Goal: Transaction & Acquisition: Purchase product/service

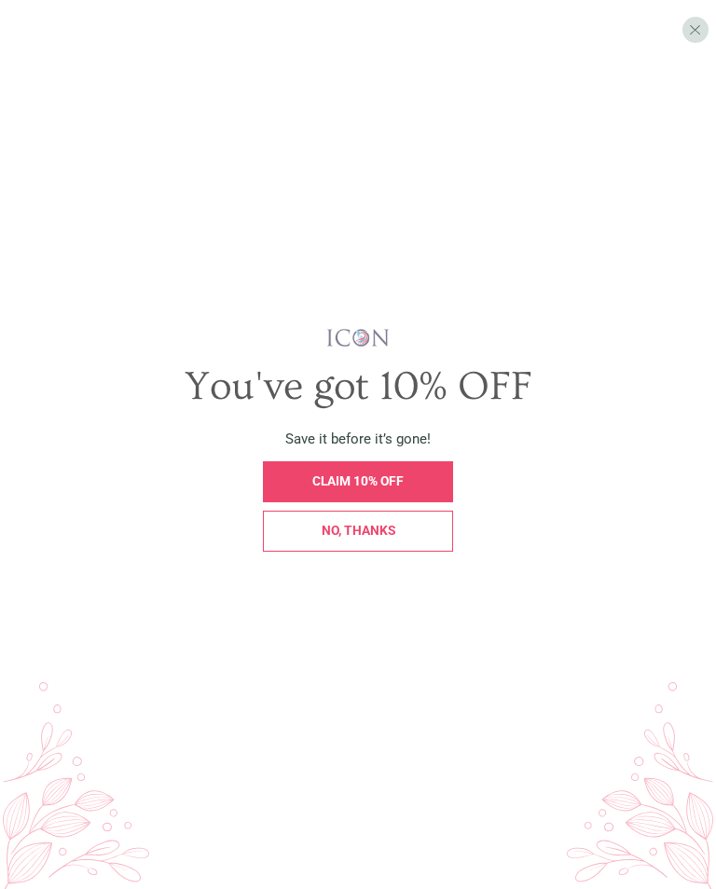
click at [701, 23] on span "X" at bounding box center [695, 30] width 12 height 18
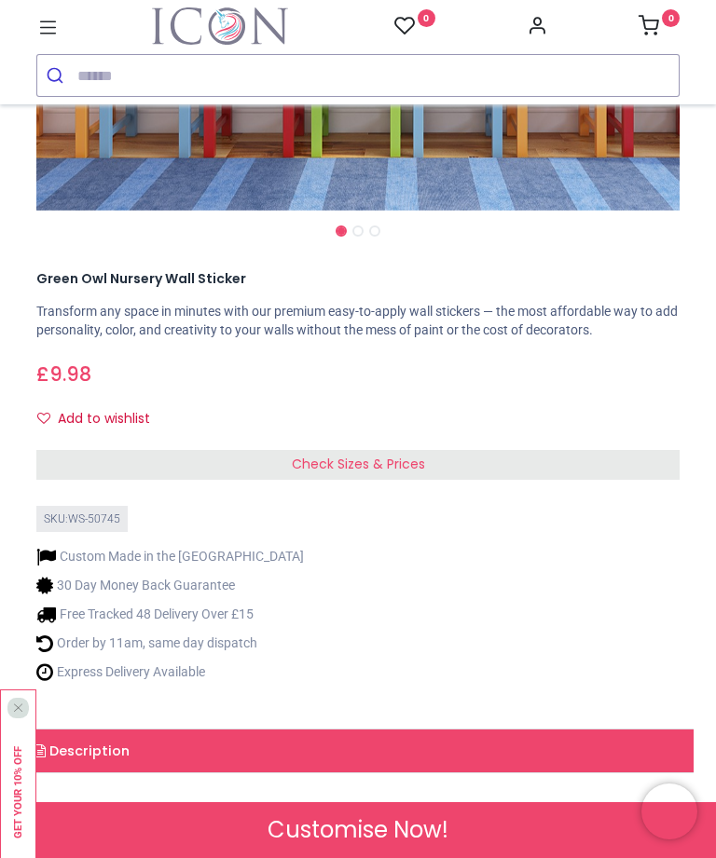
scroll to position [587, 0]
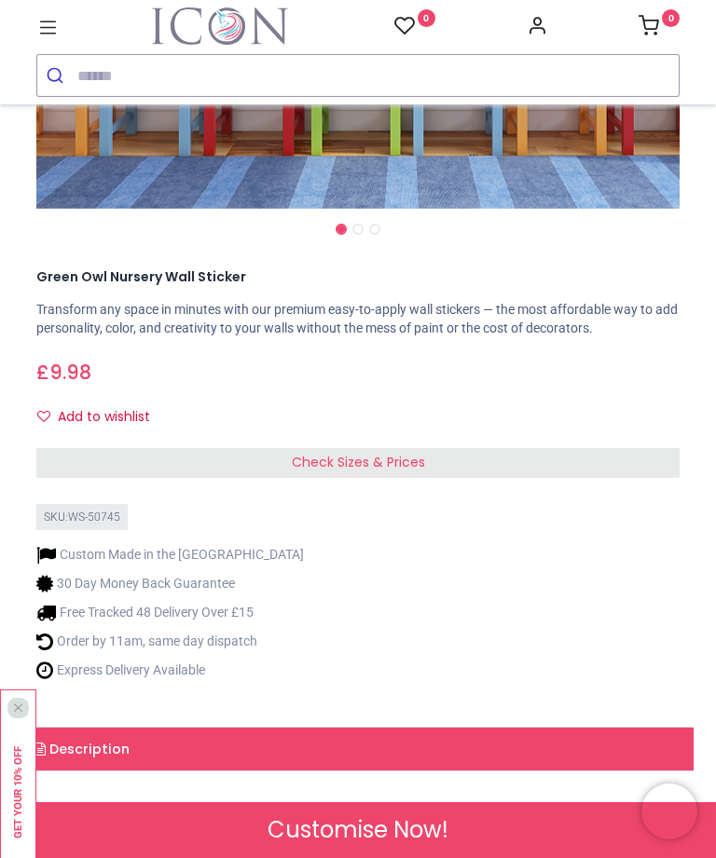
click at [384, 455] on span "Check Sizes & Prices" at bounding box center [358, 462] width 133 height 19
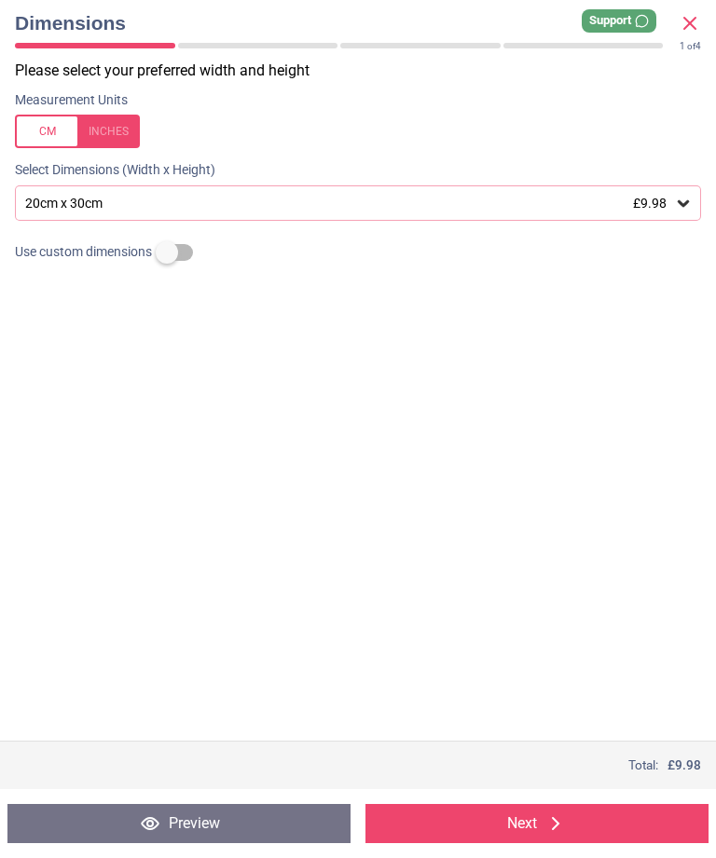
click at [129, 129] on div at bounding box center [77, 132] width 125 height 34
click at [167, 253] on label at bounding box center [167, 253] width 0 height 0
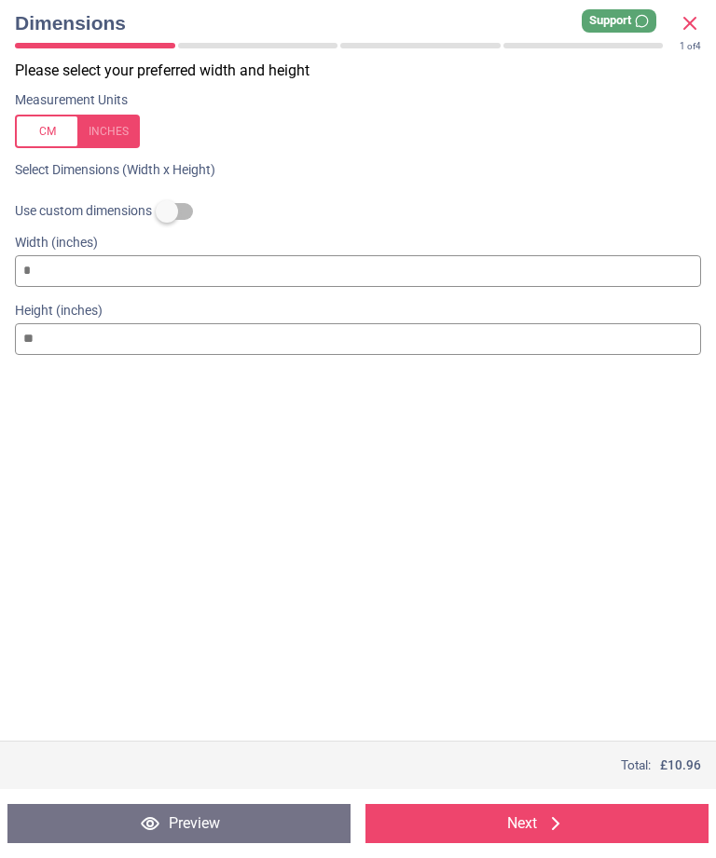
click at [173, 260] on input "*" at bounding box center [358, 271] width 686 height 32
click at [432, 423] on div "Please select your preferred width and height Measurement Units Select Dimensio…" at bounding box center [358, 401] width 716 height 680
click at [46, 338] on input "**" at bounding box center [358, 339] width 686 height 32
click at [501, 429] on div "Please select your preferred width and height Measurement Units Select Dimensio…" at bounding box center [358, 401] width 716 height 680
